Goal: Transaction & Acquisition: Purchase product/service

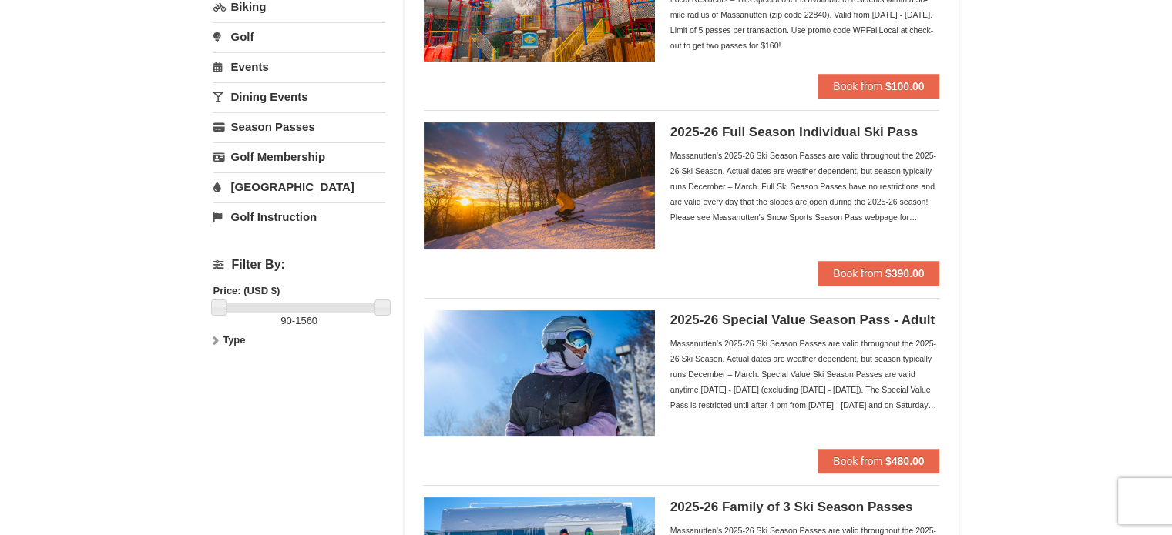
scroll to position [231, 0]
click at [837, 174] on div "Massanutten's 2025-26 Ski Season Passes are valid throughout the 2025-26 Ski Se…" at bounding box center [805, 186] width 270 height 77
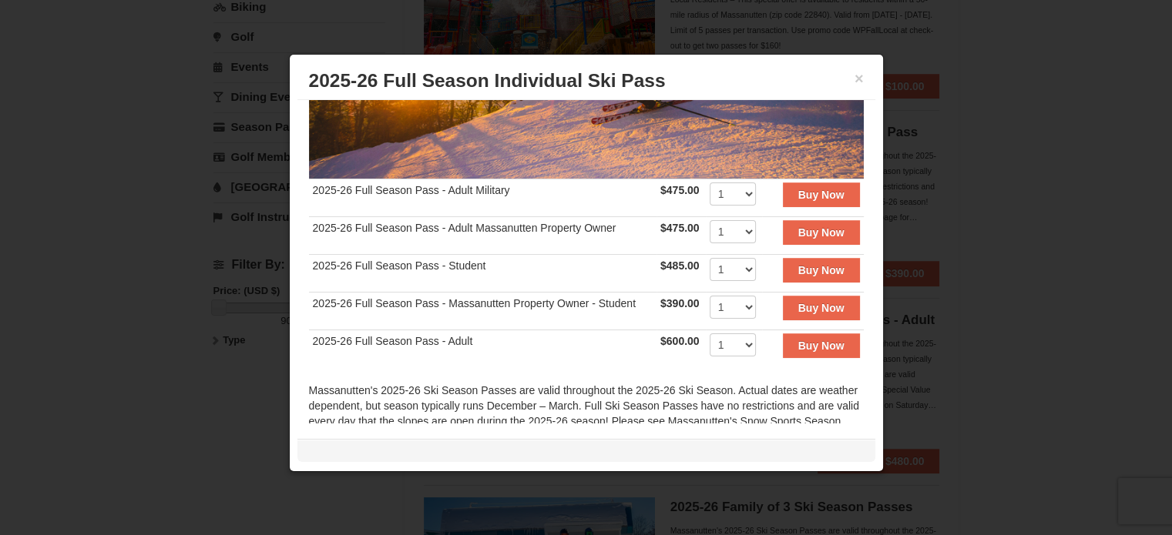
scroll to position [237, 0]
click at [803, 267] on strong "Buy Now" at bounding box center [821, 269] width 46 height 12
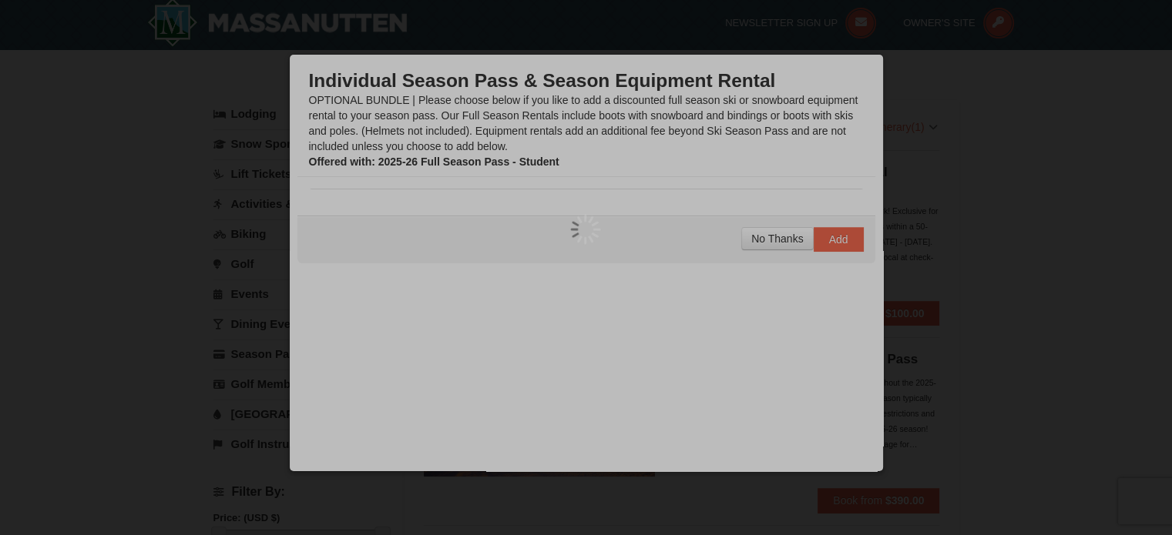
scroll to position [5, 0]
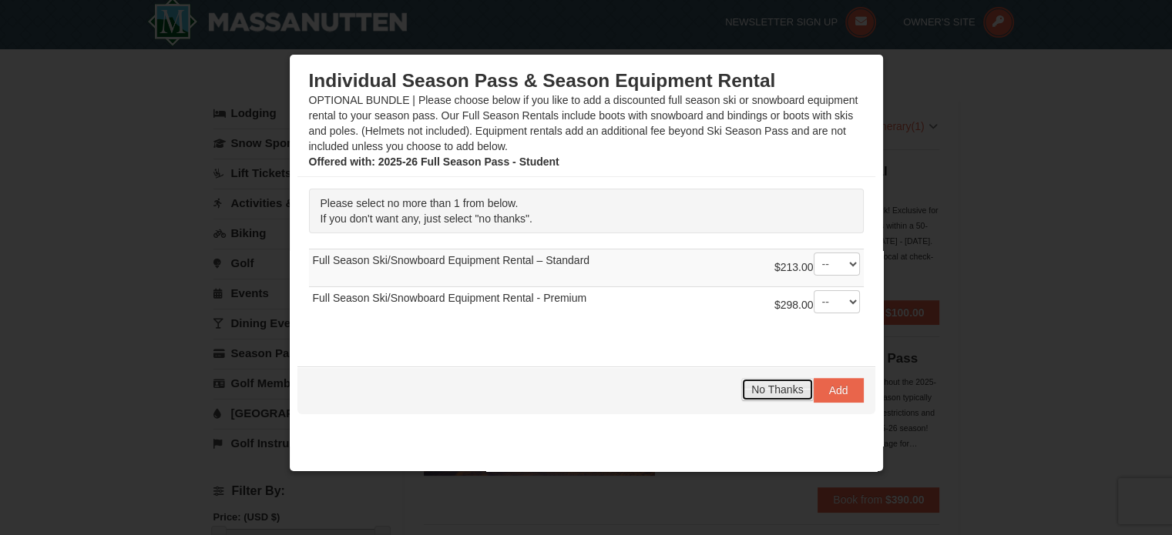
click at [758, 388] on span "No Thanks" at bounding box center [777, 390] width 52 height 12
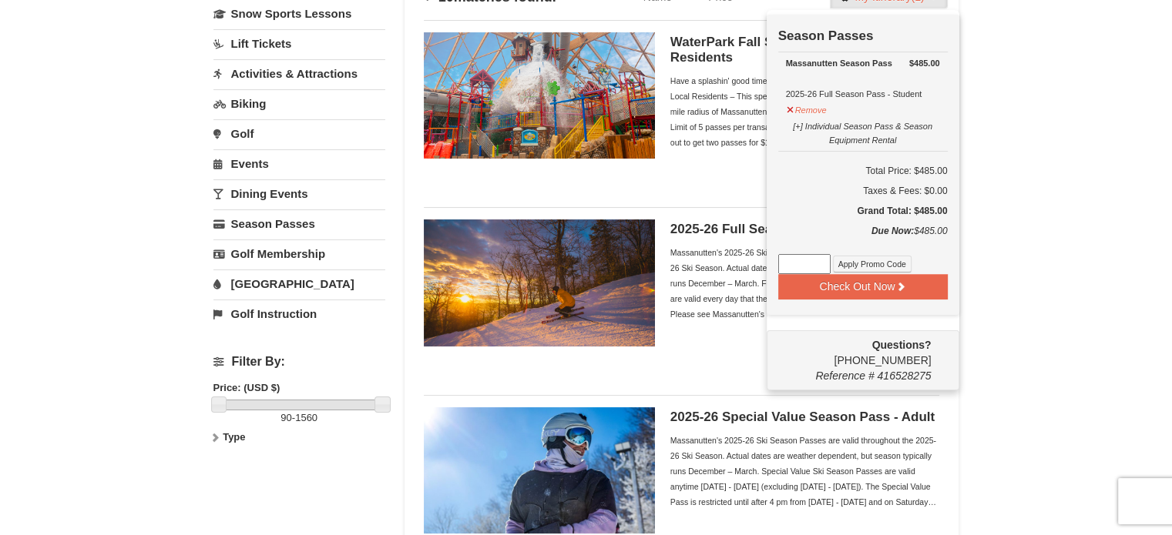
scroll to position [112, 0]
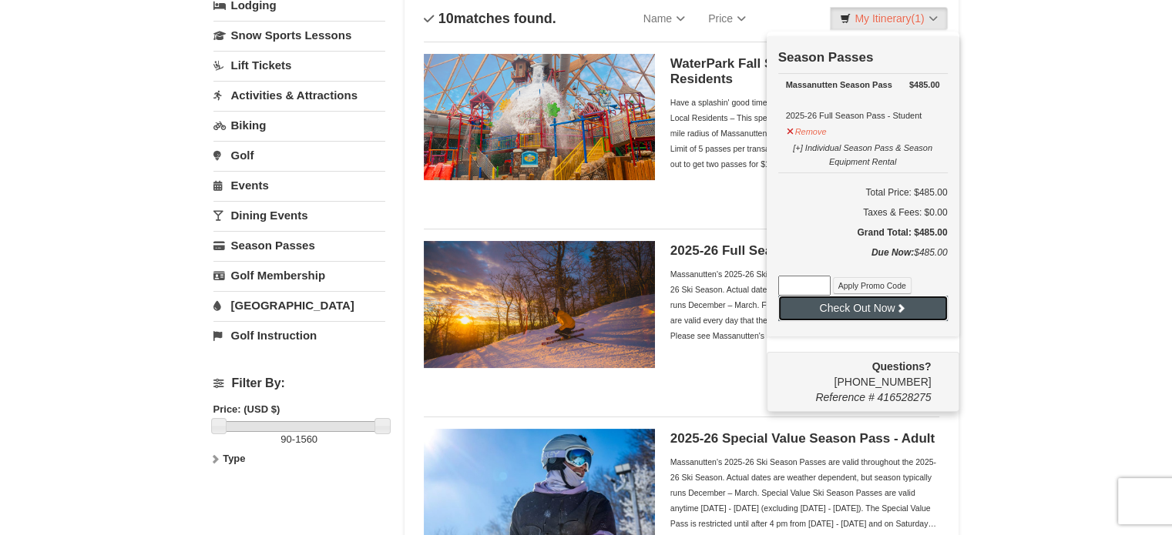
click at [875, 309] on button "Check Out Now" at bounding box center [862, 308] width 169 height 25
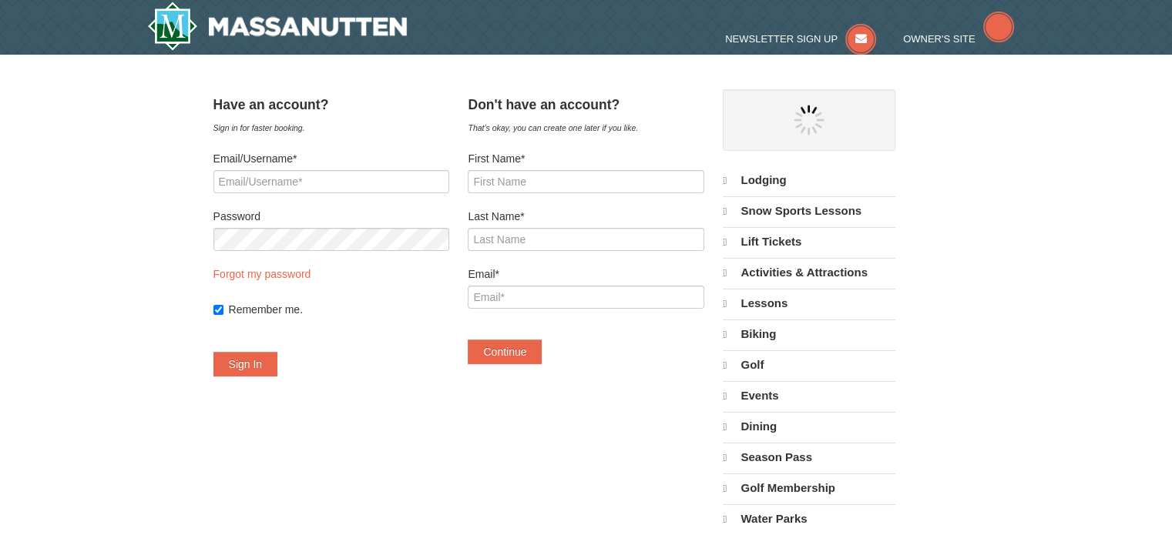
select select "10"
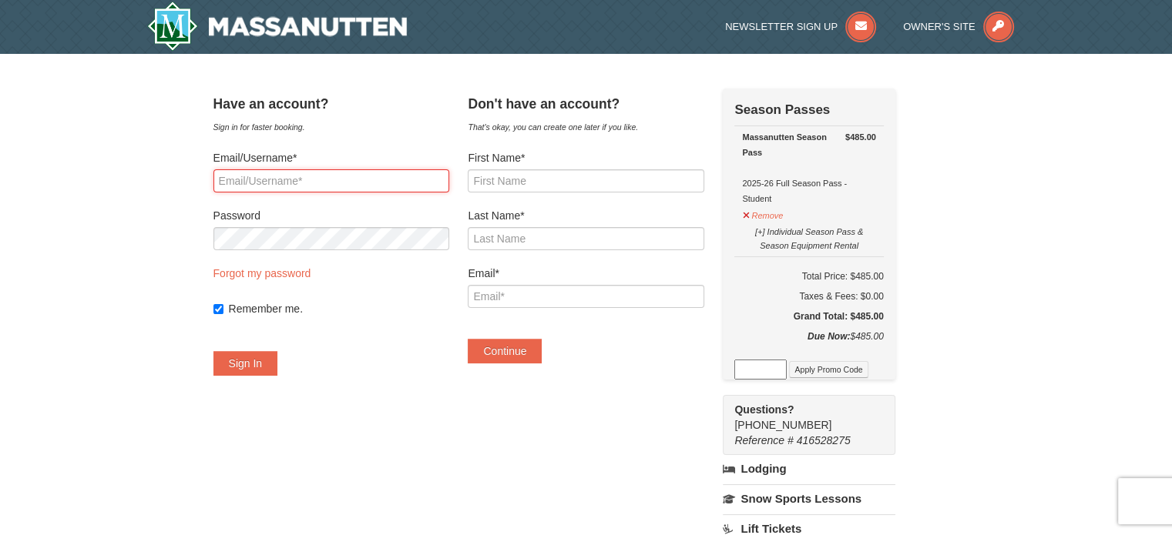
click at [312, 174] on input "Email/Username*" at bounding box center [331, 180] width 236 height 23
drag, startPoint x: 275, startPoint y: 173, endPoint x: 133, endPoint y: 169, distance: 141.8
click at [133, 169] on div "× Have an account? Sign in for faster booking. Email/Username* Password Forgot …" at bounding box center [586, 459] width 1172 height 810
click at [263, 175] on input "Email/Username*" at bounding box center [331, 180] width 236 height 23
type input "csl7200a@gmail.com"
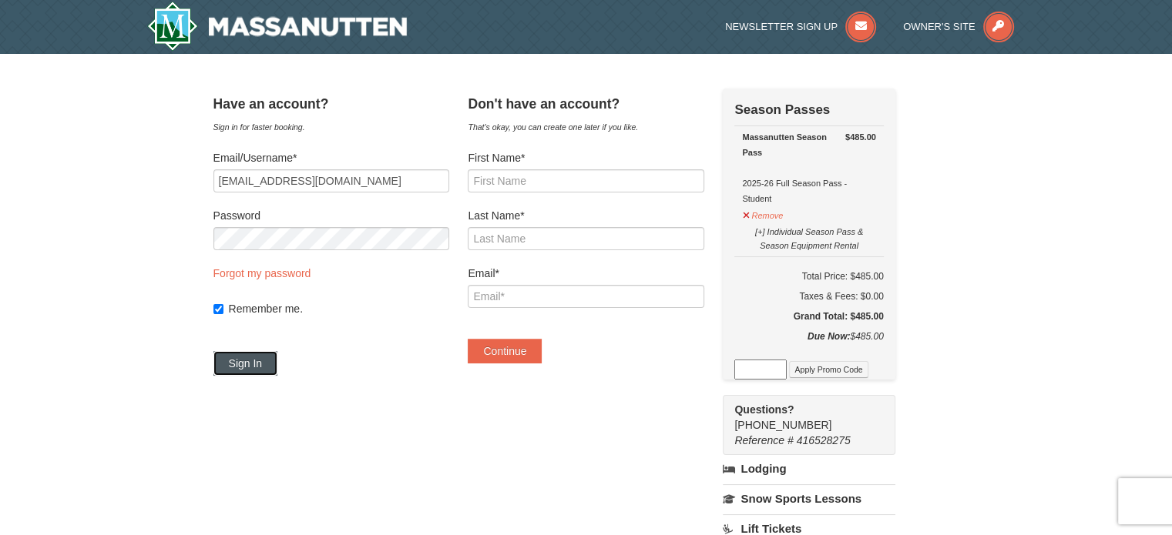
click at [268, 362] on button "Sign In" at bounding box center [245, 363] width 65 height 25
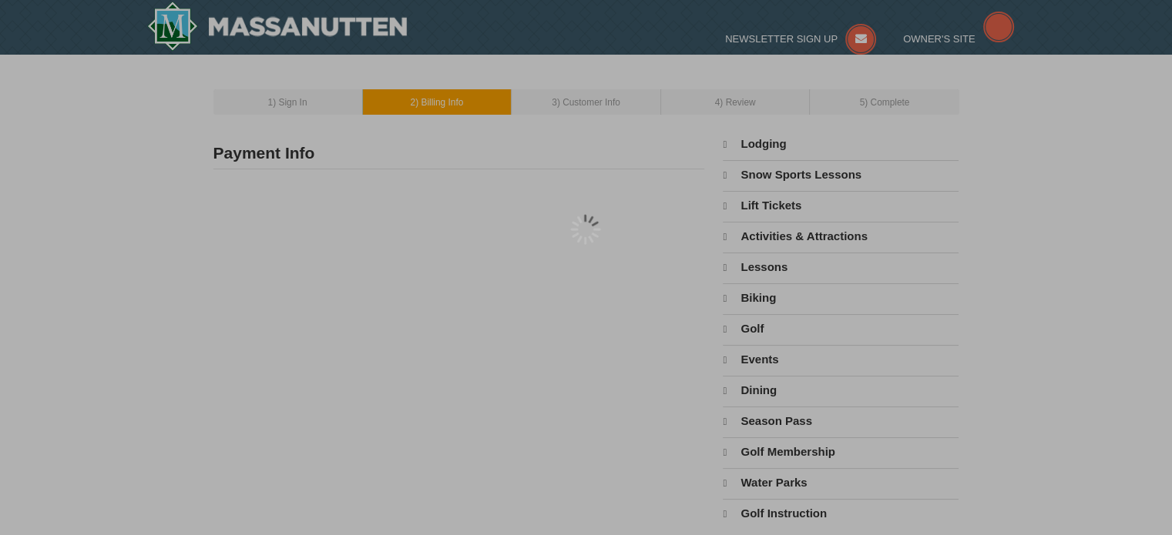
select select "10"
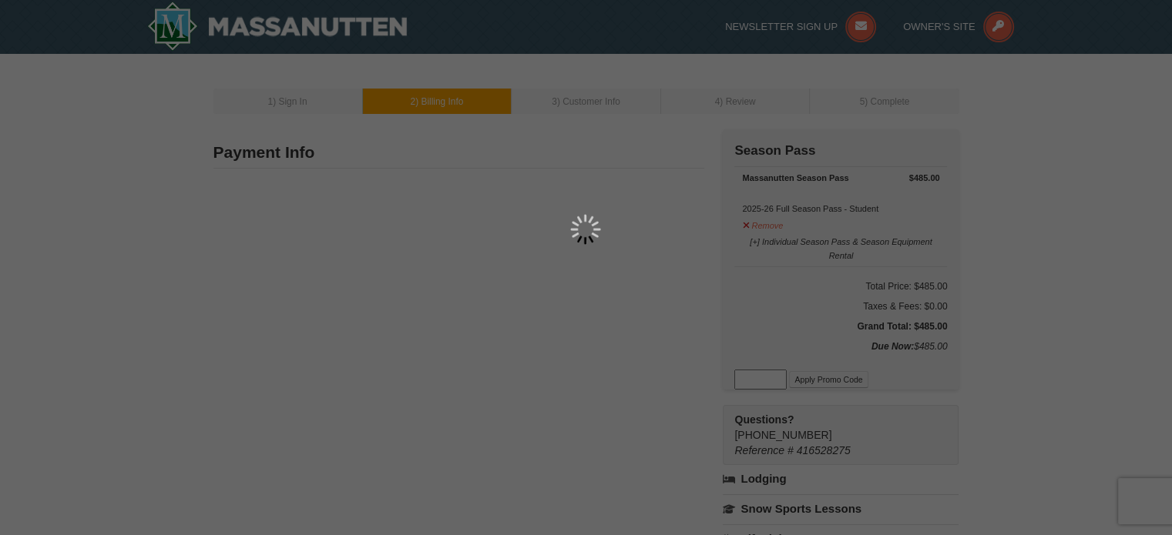
type input "13817 Orlando Road"
type input "Nokesville"
type input "20181"
type input "703"
type input "926"
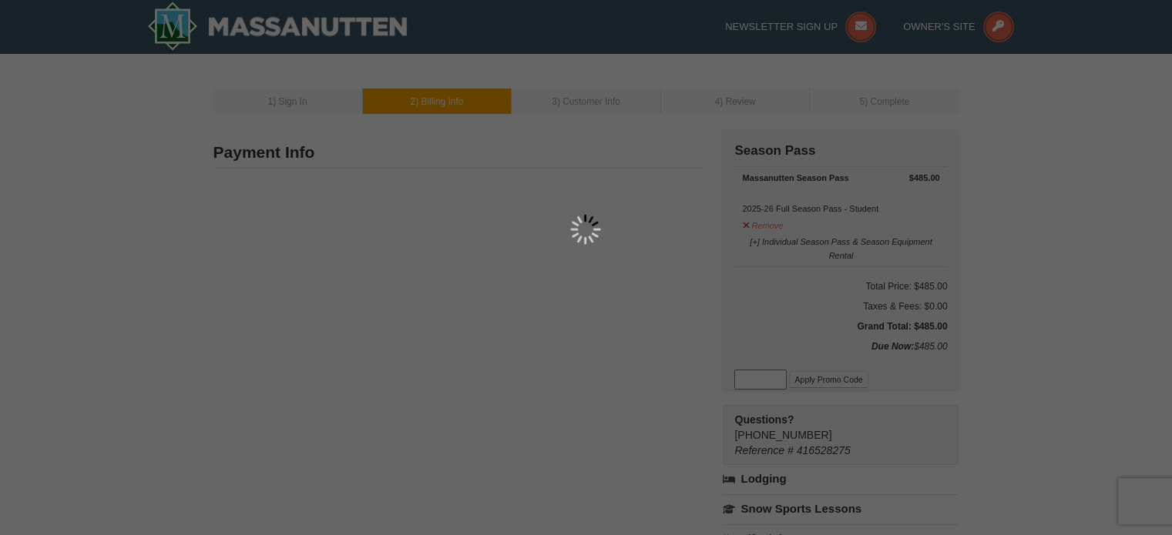
type input "8224"
type input "[EMAIL_ADDRESS][DOMAIN_NAME]"
select select "VA"
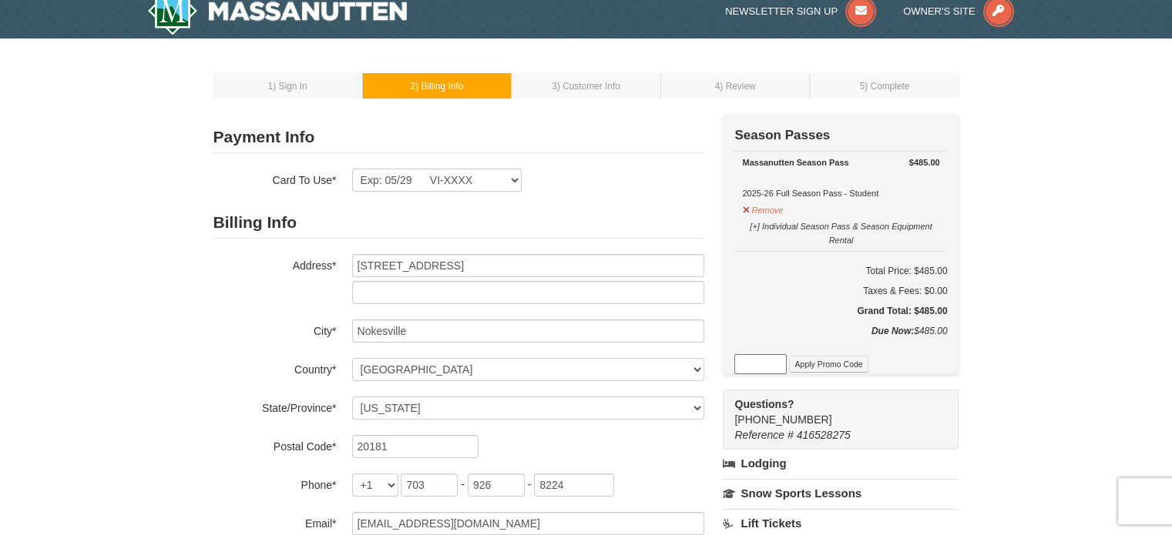
scroll to position [11, 0]
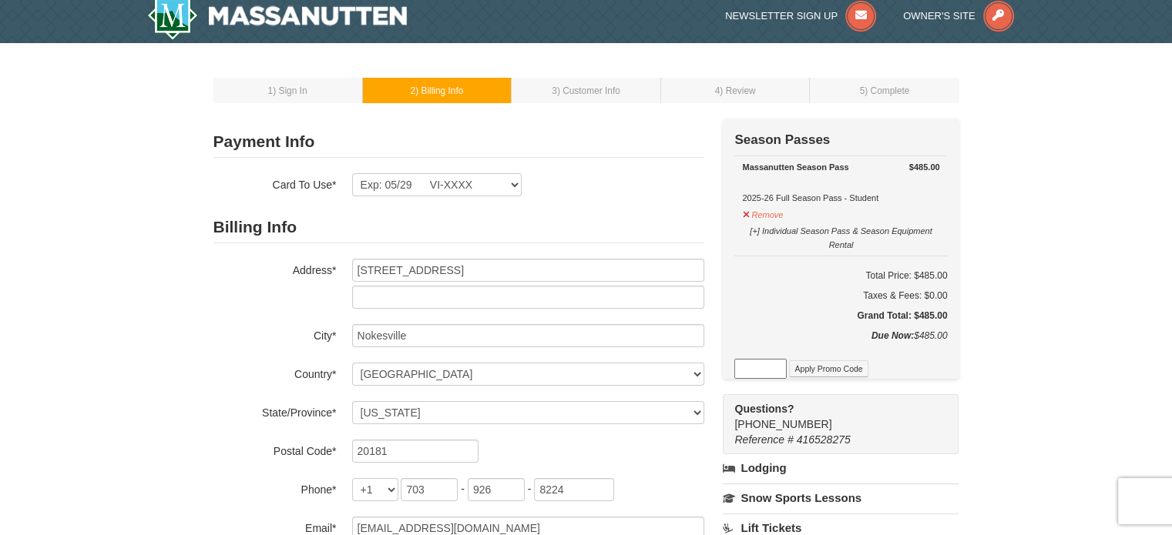
click at [573, 86] on span ") Customer Info" at bounding box center [588, 91] width 63 height 11
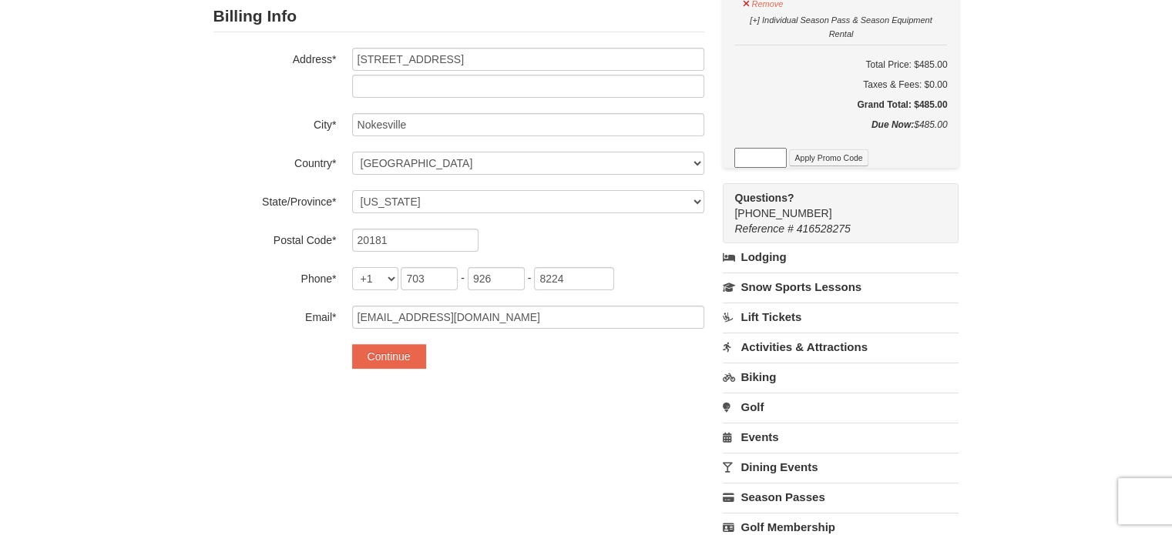
scroll to position [222, 0]
click at [391, 357] on button "Continue" at bounding box center [389, 356] width 74 height 25
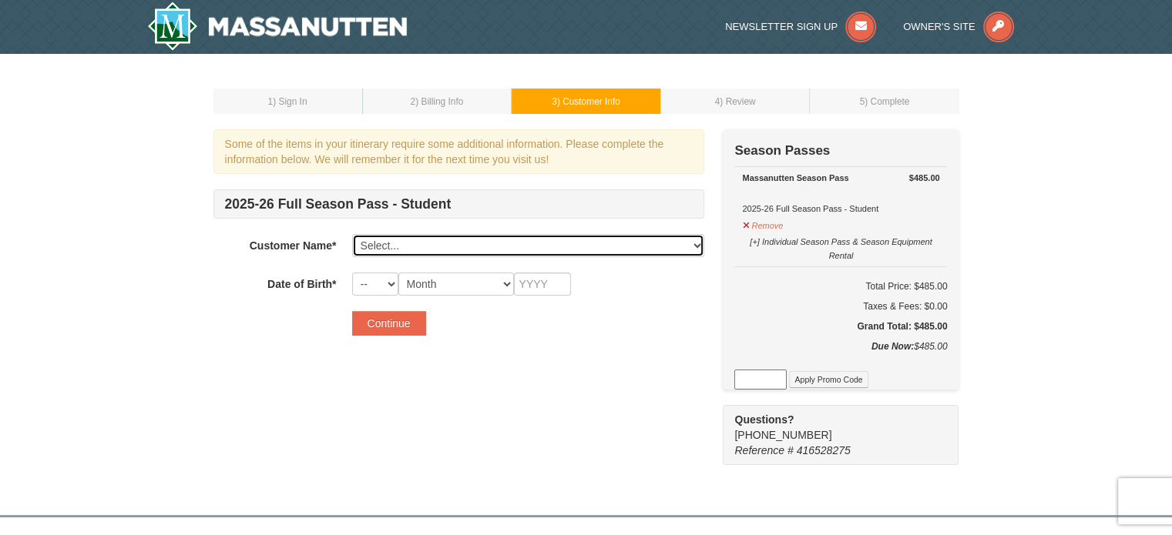
click at [693, 246] on select "Select... Craig Lawhead Aidan Lawhead Add New..." at bounding box center [528, 245] width 352 height 23
select select "23207822"
click at [352, 234] on select "Select... Craig Lawhead Aidan Lawhead Add New..." at bounding box center [528, 245] width 352 height 23
select select "31"
select select "10"
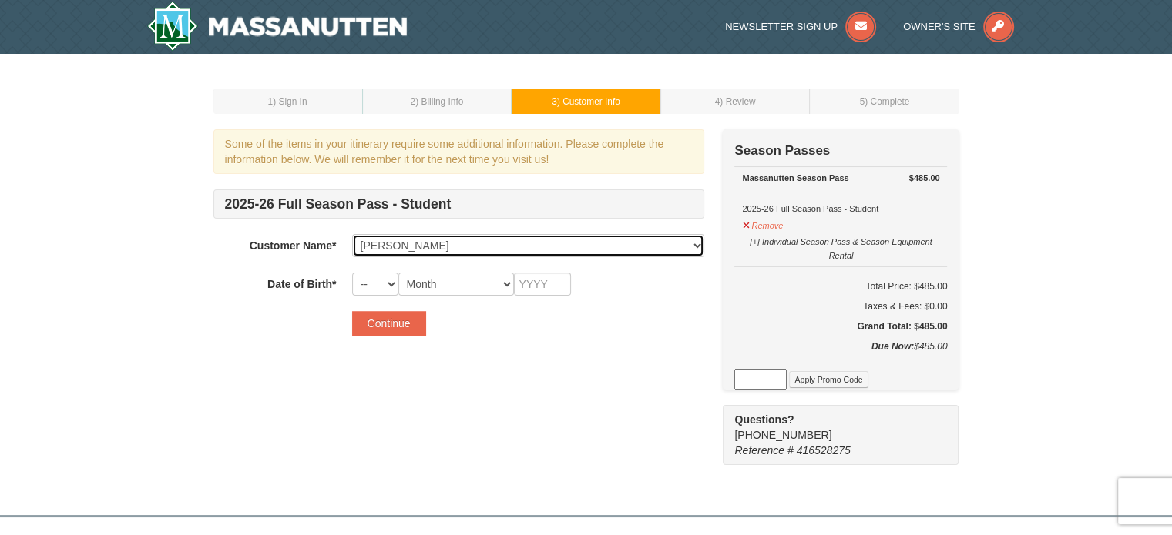
type input "2002"
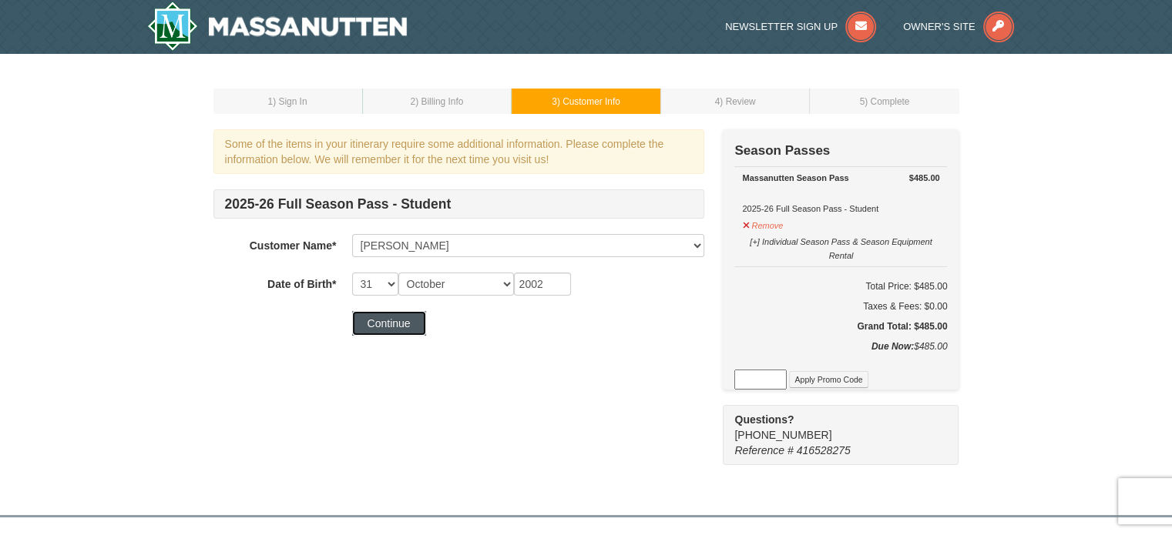
click at [386, 320] on button "Continue" at bounding box center [389, 323] width 74 height 25
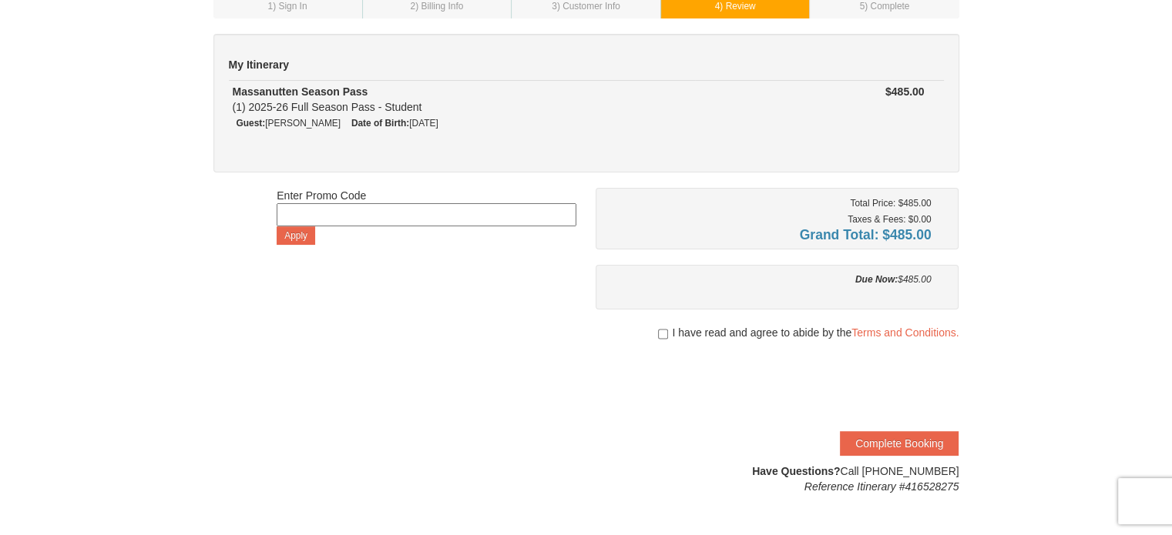
scroll to position [99, 0]
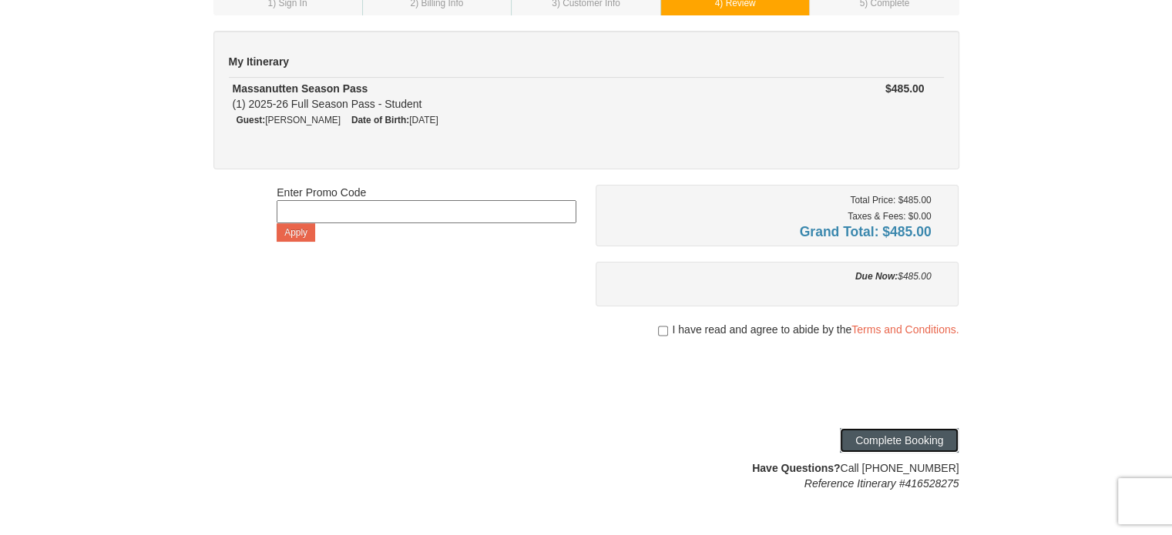
click at [894, 434] on button "Complete Booking" at bounding box center [899, 440] width 119 height 25
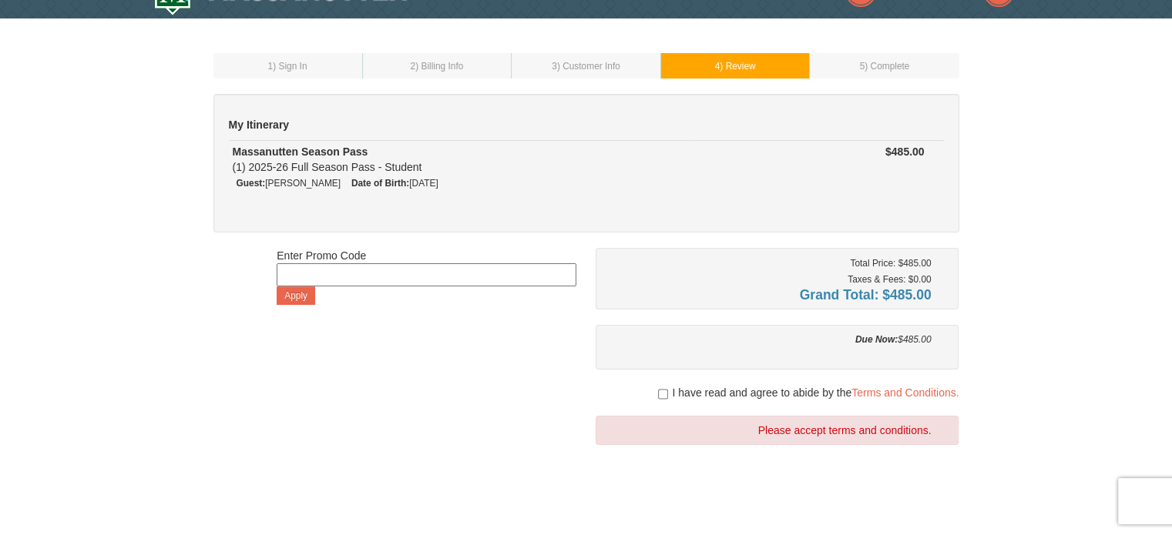
scroll to position [34, 0]
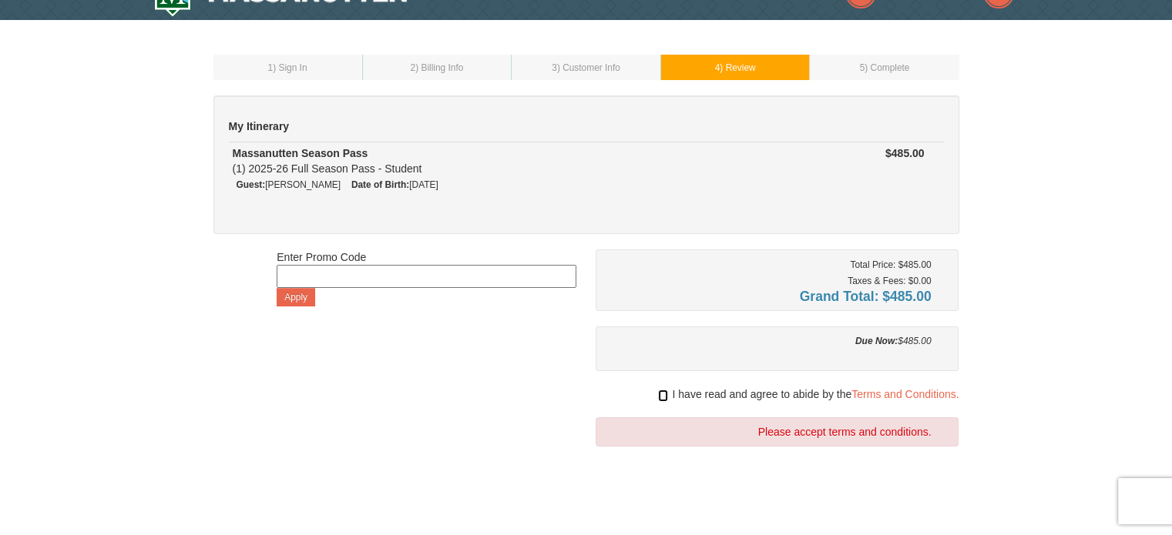
click at [659, 392] on input "checkbox" at bounding box center [663, 396] width 10 height 12
checkbox input "true"
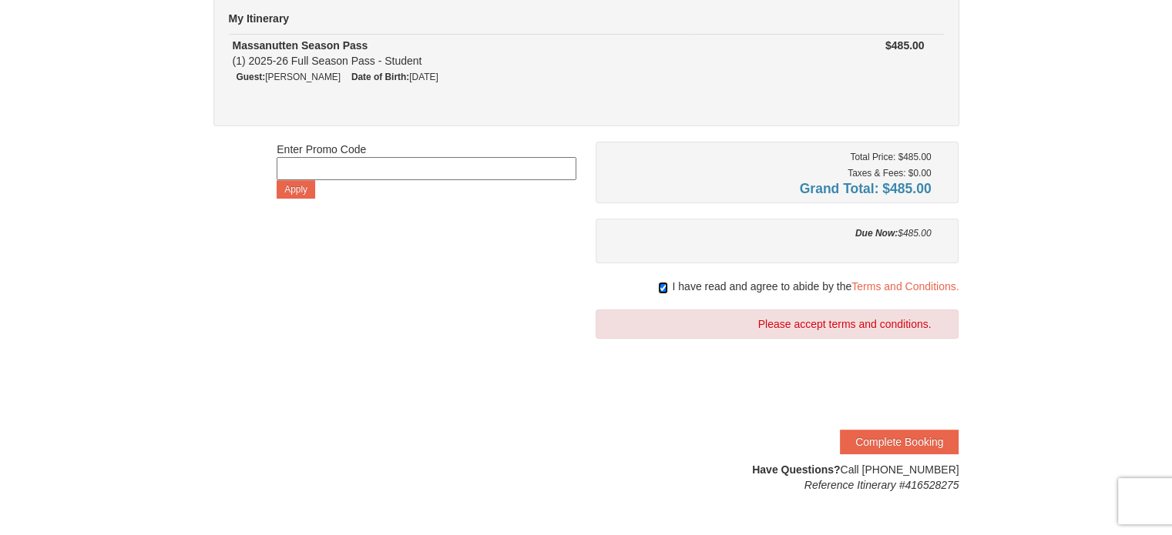
scroll to position [142, 0]
click at [904, 436] on button "Complete Booking" at bounding box center [899, 442] width 119 height 25
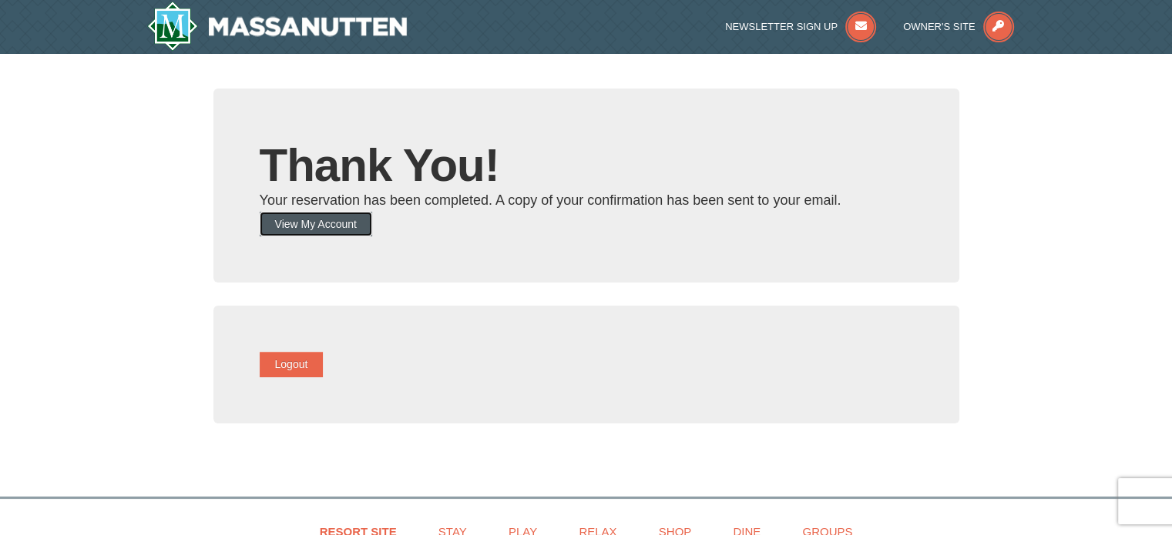
click at [346, 218] on button "View My Account" at bounding box center [316, 224] width 112 height 25
